Goal: Complete application form: Complete application form

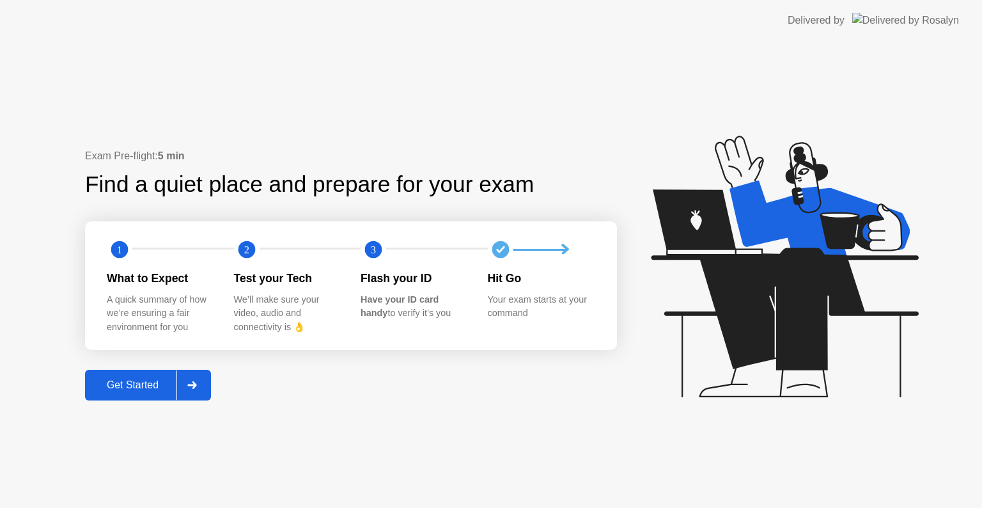
click at [153, 382] on div "Get Started" at bounding box center [133, 385] width 88 height 12
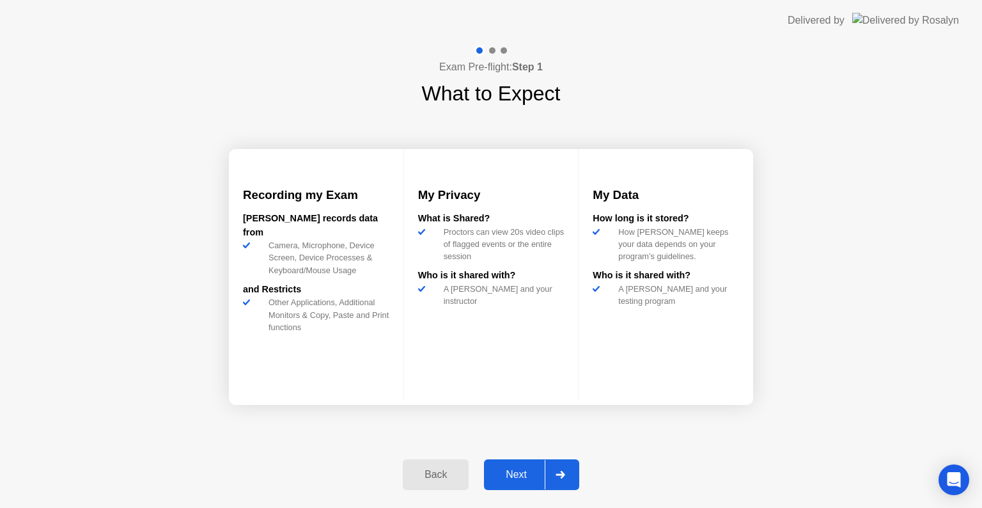
click at [530, 472] on div "Next" at bounding box center [516, 475] width 57 height 12
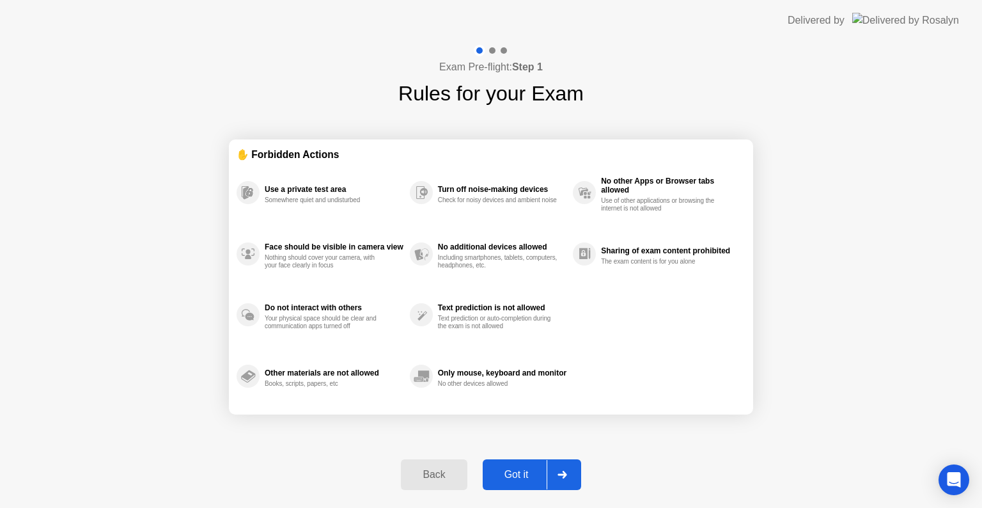
click at [533, 463] on button "Got it" at bounding box center [532, 474] width 98 height 31
select select "**********"
select select "*******"
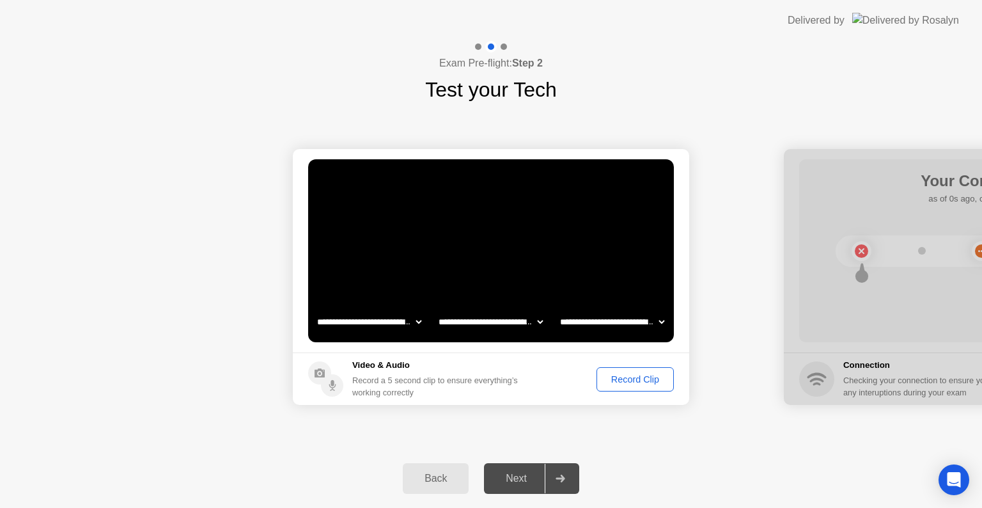
click at [647, 376] on div "Record Clip" at bounding box center [635, 379] width 68 height 10
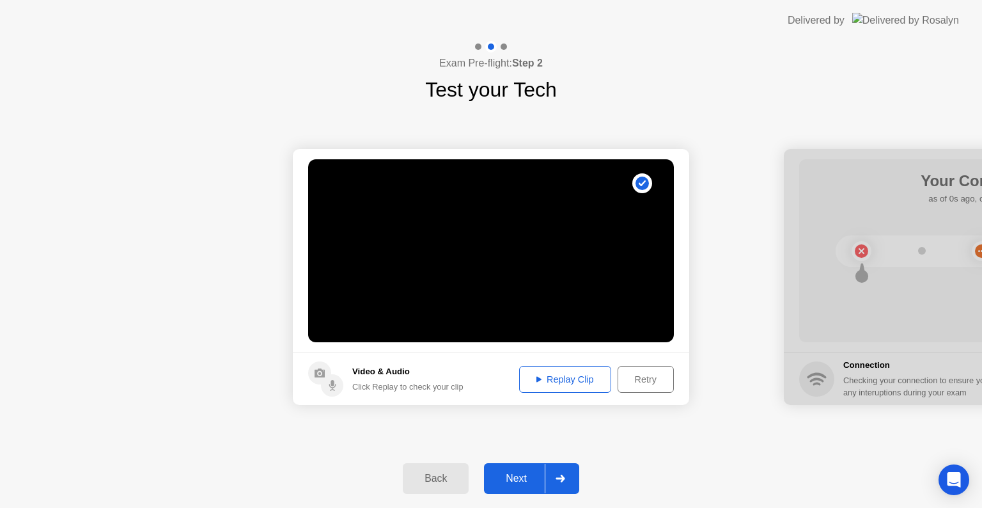
click at [524, 481] on div "Next" at bounding box center [516, 479] width 57 height 12
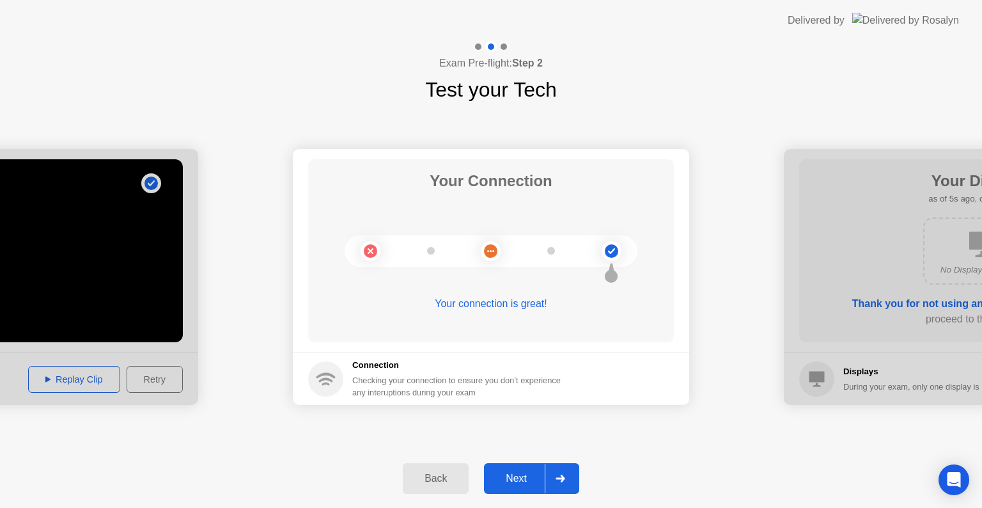
click at [532, 473] on div "Next" at bounding box center [516, 479] width 57 height 12
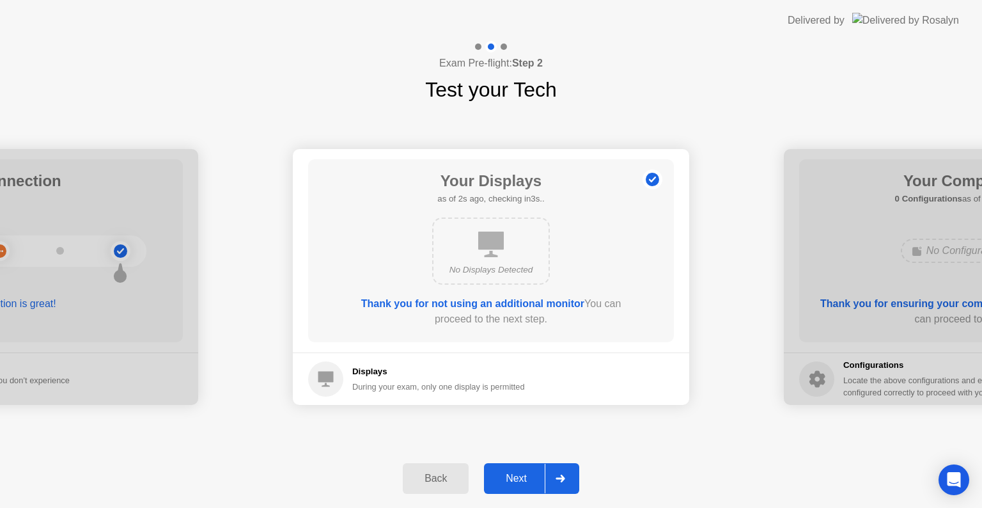
click at [524, 482] on div "Next" at bounding box center [516, 479] width 57 height 12
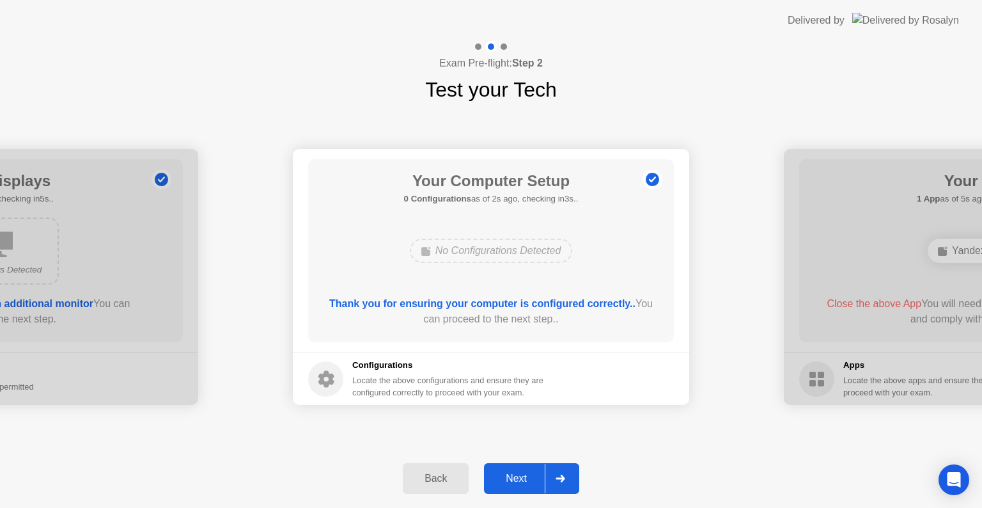
click at [521, 483] on div "Next" at bounding box center [516, 479] width 57 height 12
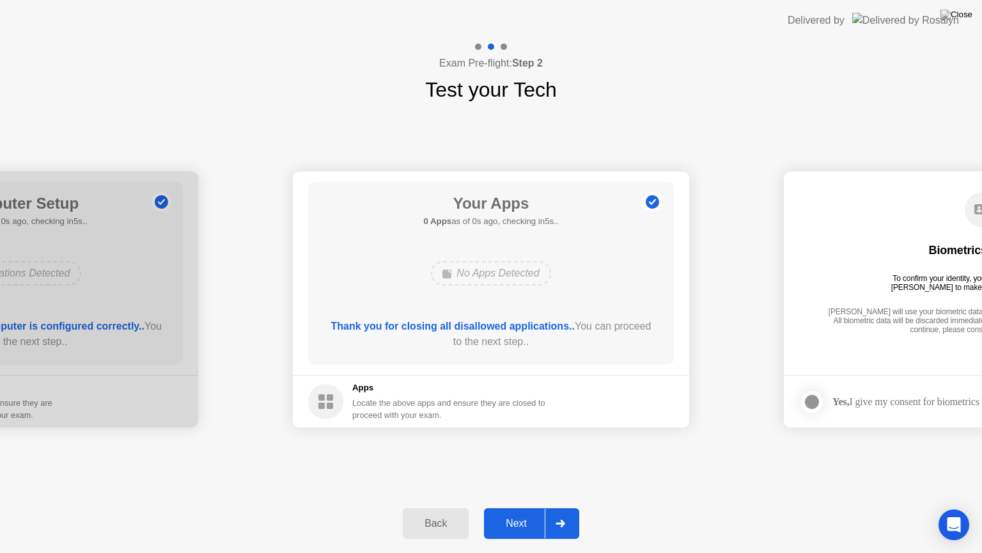
click at [526, 507] on div "Next" at bounding box center [516, 523] width 57 height 12
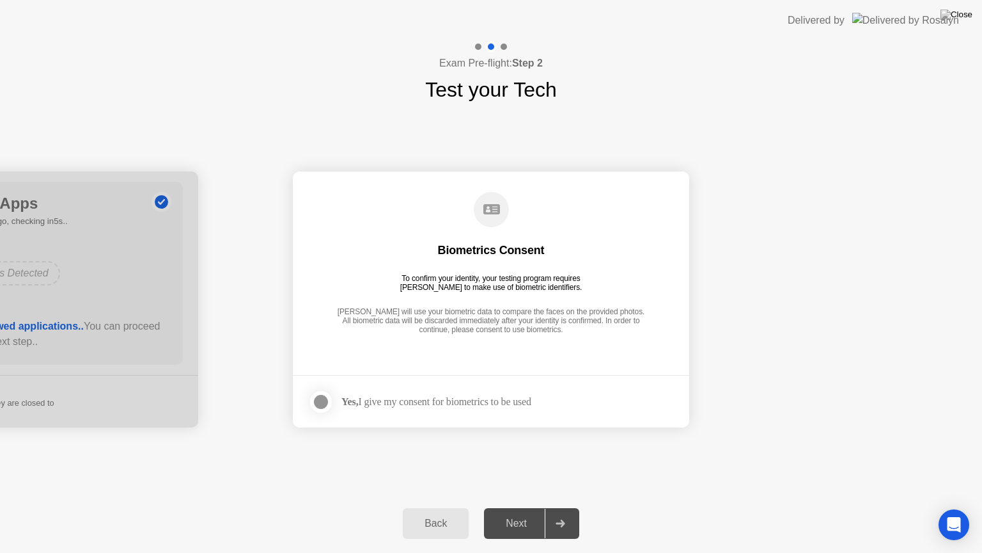
click at [322, 394] on div at bounding box center [320, 401] width 15 height 15
click at [524, 507] on div "Next" at bounding box center [516, 523] width 57 height 12
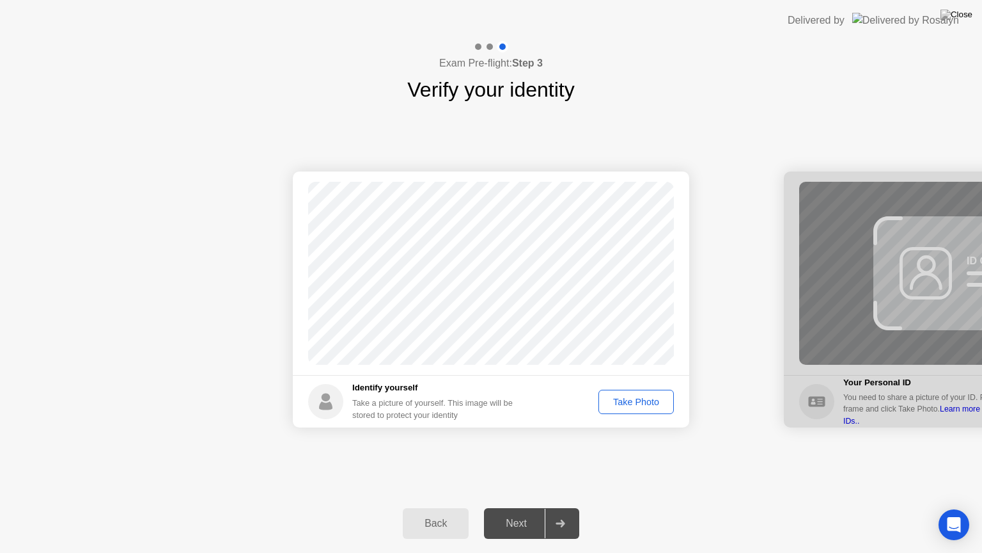
click at [660, 407] on div "Take Photo" at bounding box center [636, 401] width 67 height 10
click at [535, 507] on div "Next" at bounding box center [516, 523] width 57 height 12
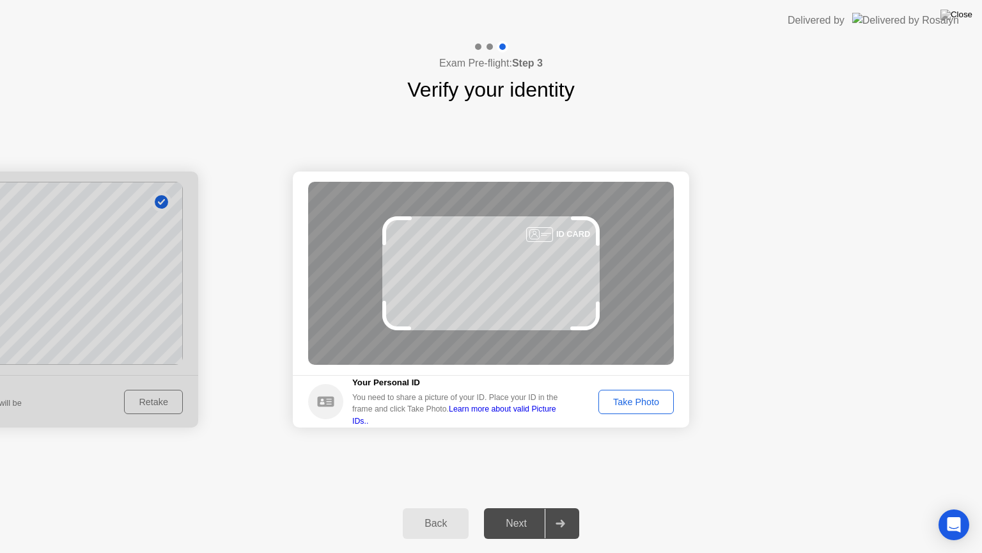
click at [634, 405] on div "Take Photo" at bounding box center [636, 401] width 67 height 10
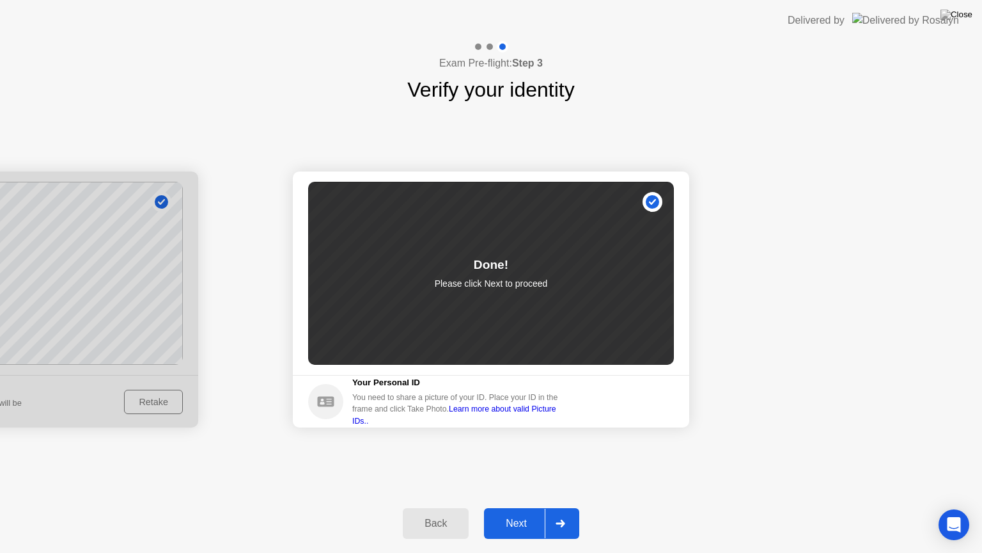
click at [504, 507] on div "Next" at bounding box center [516, 523] width 57 height 12
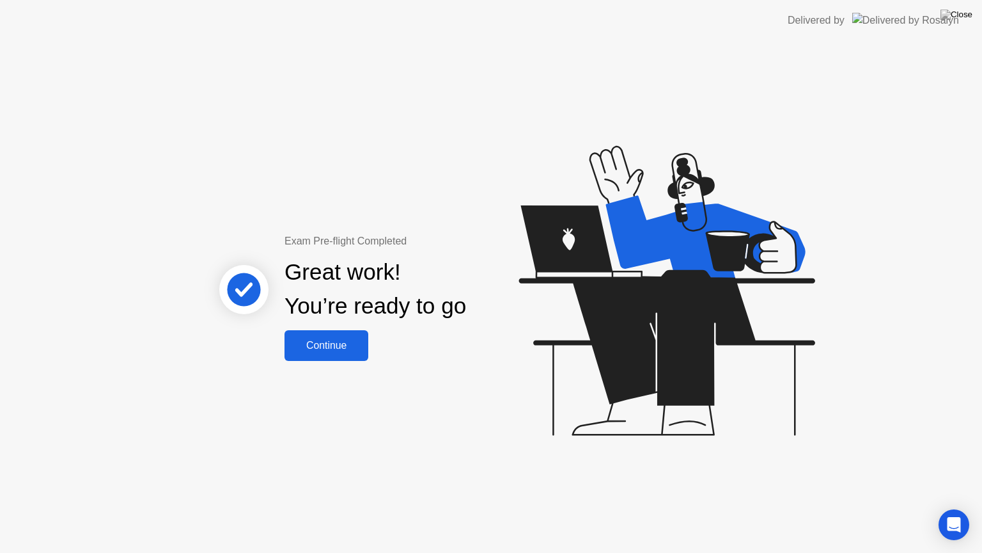
click at [327, 356] on button "Continue" at bounding box center [327, 345] width 84 height 31
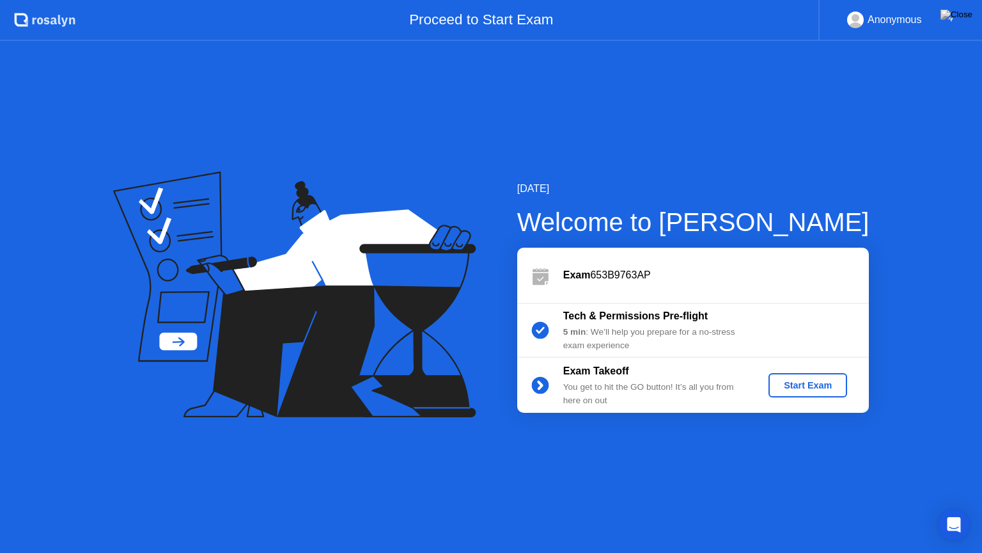
click at [828, 375] on button "Start Exam" at bounding box center [808, 385] width 79 height 24
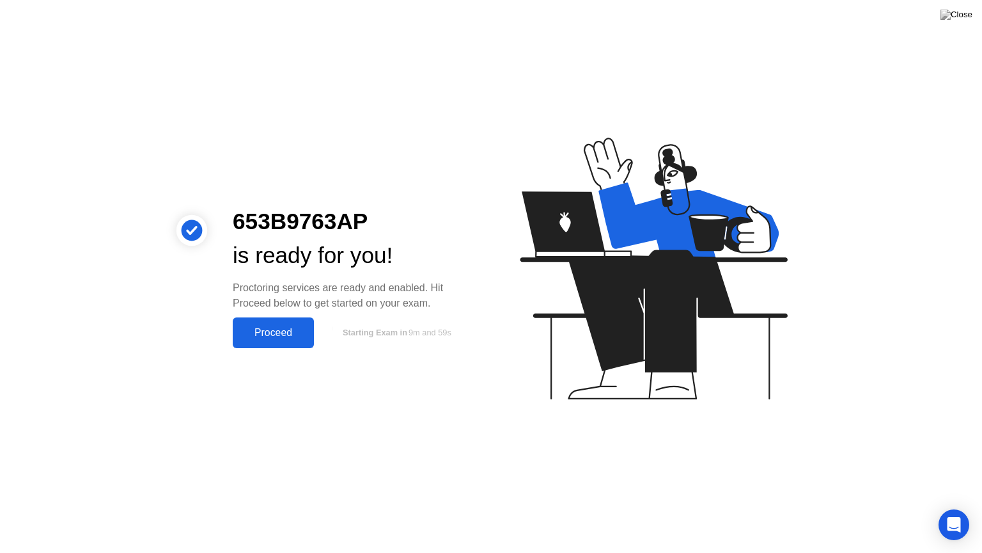
click at [283, 335] on div "Proceed" at bounding box center [274, 333] width 74 height 12
